Goal: Navigation & Orientation: Find specific page/section

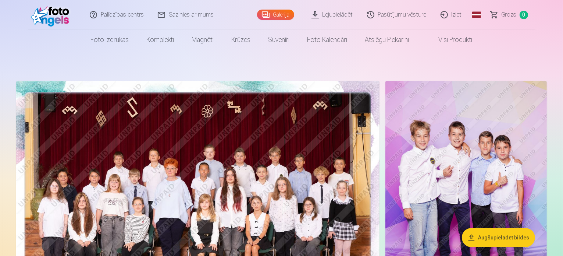
click at [335, 16] on link "Lejupielādēt" at bounding box center [333, 14] width 56 height 29
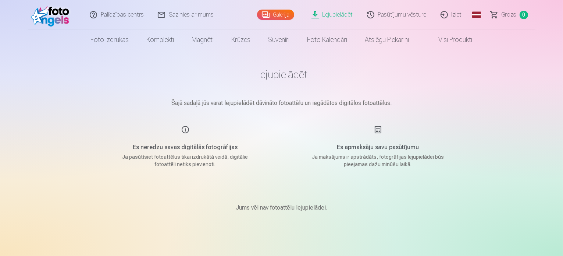
click at [277, 17] on link "Galerija" at bounding box center [275, 15] width 37 height 10
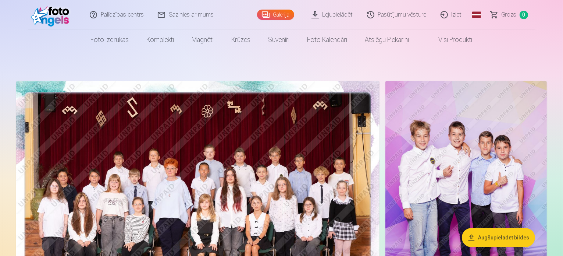
click at [506, 14] on span "Grozs" at bounding box center [509, 14] width 15 height 9
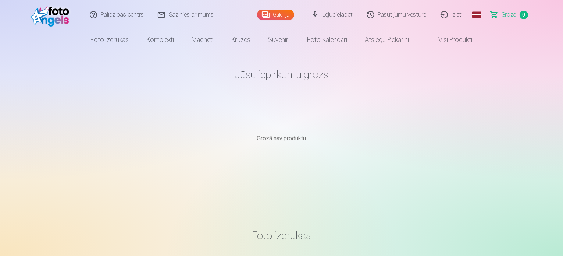
click at [340, 14] on link "Lejupielādēt" at bounding box center [333, 14] width 56 height 29
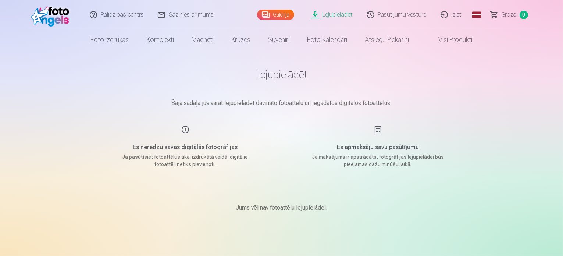
click at [387, 14] on link "Pasūtījumu vēsture" at bounding box center [397, 14] width 74 height 29
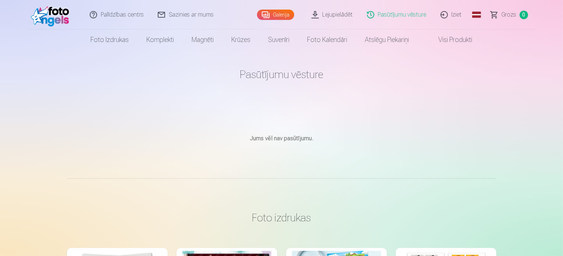
click at [263, 12] on link "Galerija" at bounding box center [275, 15] width 37 height 10
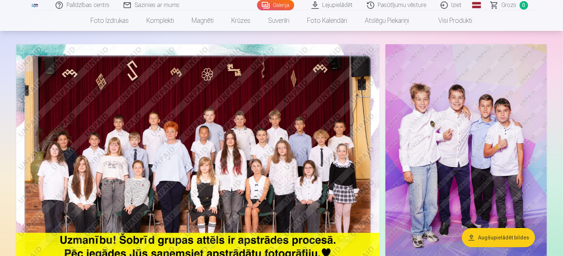
scroll to position [74, 0]
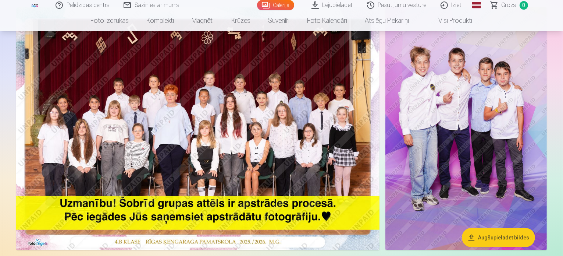
click at [265, 163] on img at bounding box center [197, 128] width 363 height 242
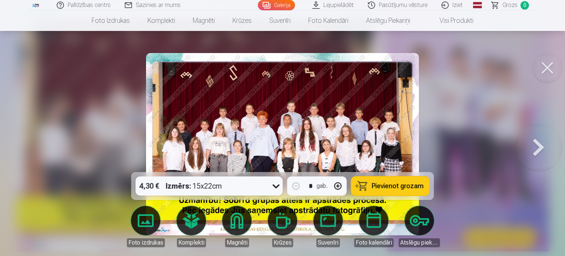
click at [265, 163] on img at bounding box center [282, 144] width 273 height 182
click at [466, 126] on div at bounding box center [282, 128] width 565 height 256
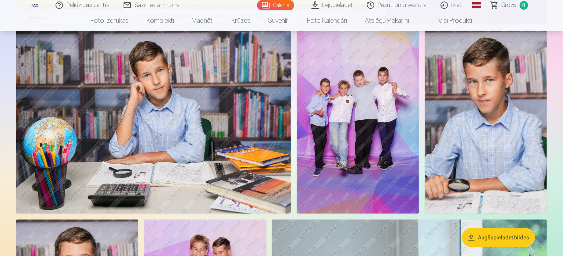
scroll to position [331, 0]
